Goal: Information Seeking & Learning: Learn about a topic

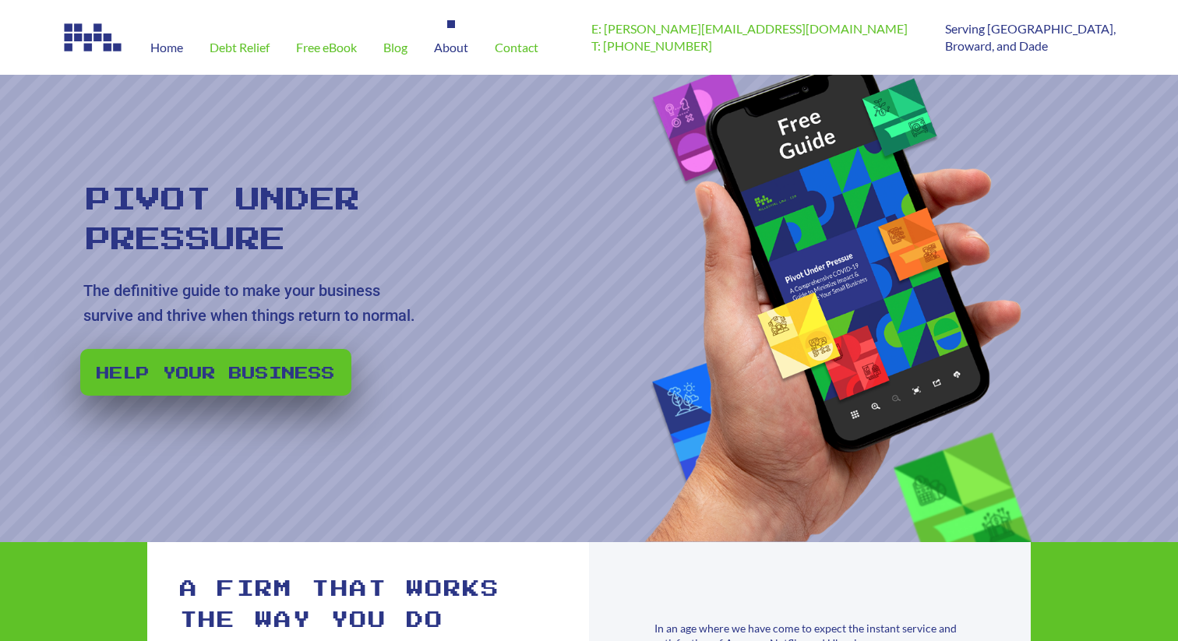
click at [457, 38] on div "About" at bounding box center [451, 47] width 61 height 55
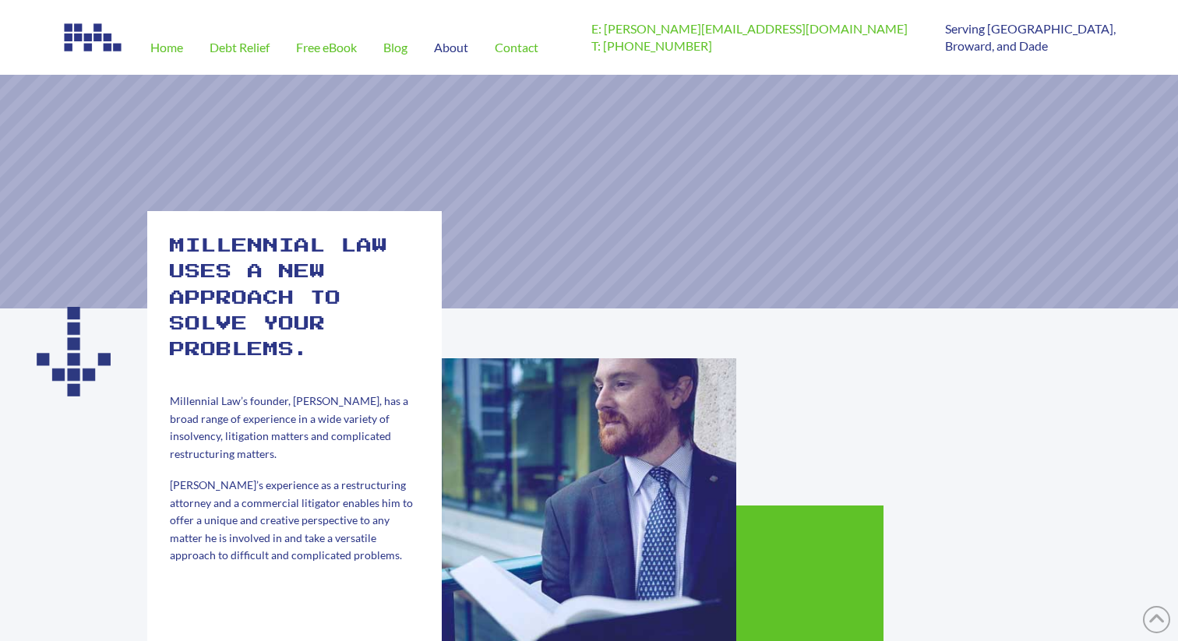
click at [298, 432] on span "Millennial Law’s founder, [PERSON_NAME], has a broad range of experience in a w…" at bounding box center [289, 426] width 238 height 65
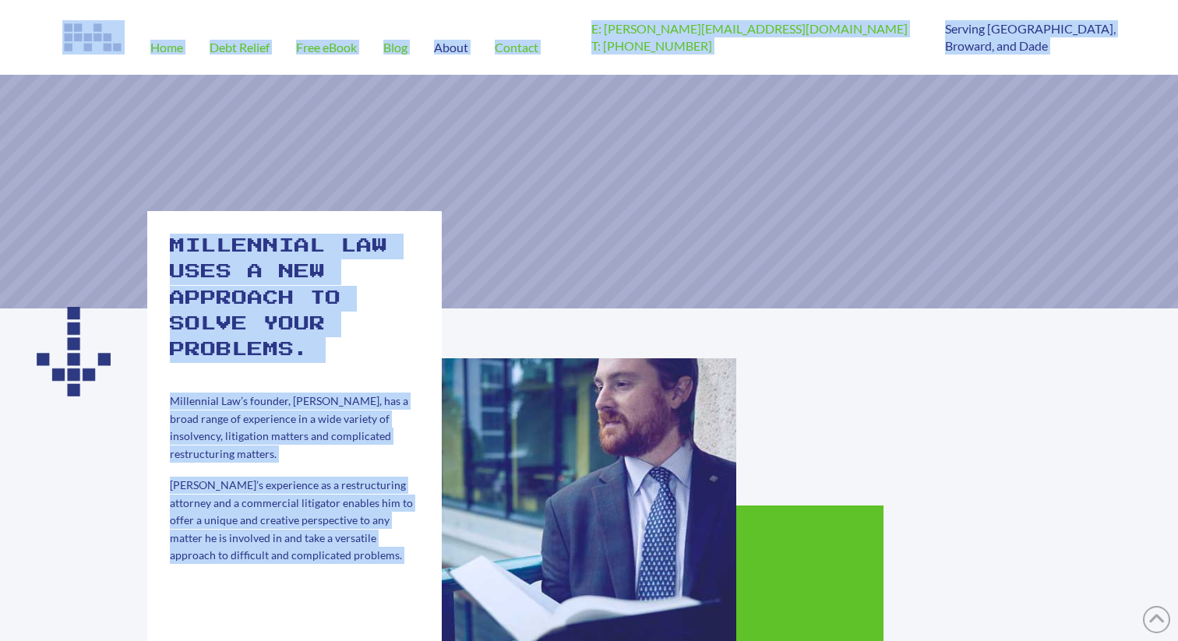
copy div "Lore Ipsu Dolors Amet cOnse Adip Elits Doeiusm T: inci@utlaboreetdol.mag A: (26…"
